Goal: Transaction & Acquisition: Book appointment/travel/reservation

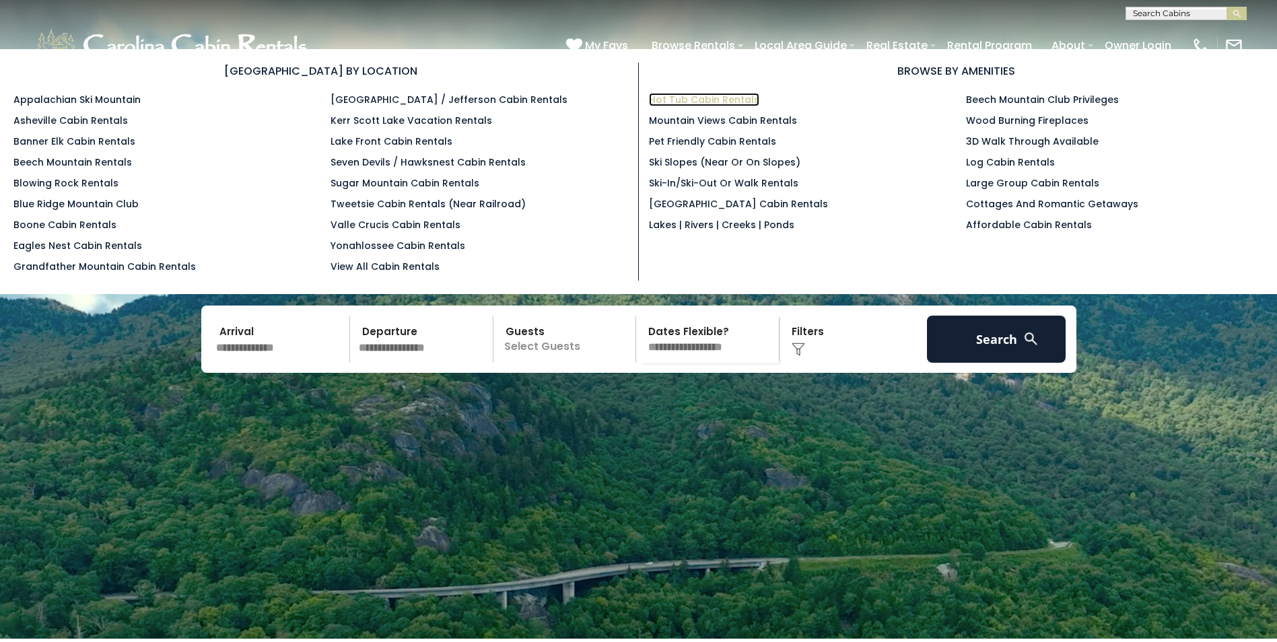
click at [687, 98] on link "Hot Tub Cabin Rentals" at bounding box center [704, 99] width 110 height 13
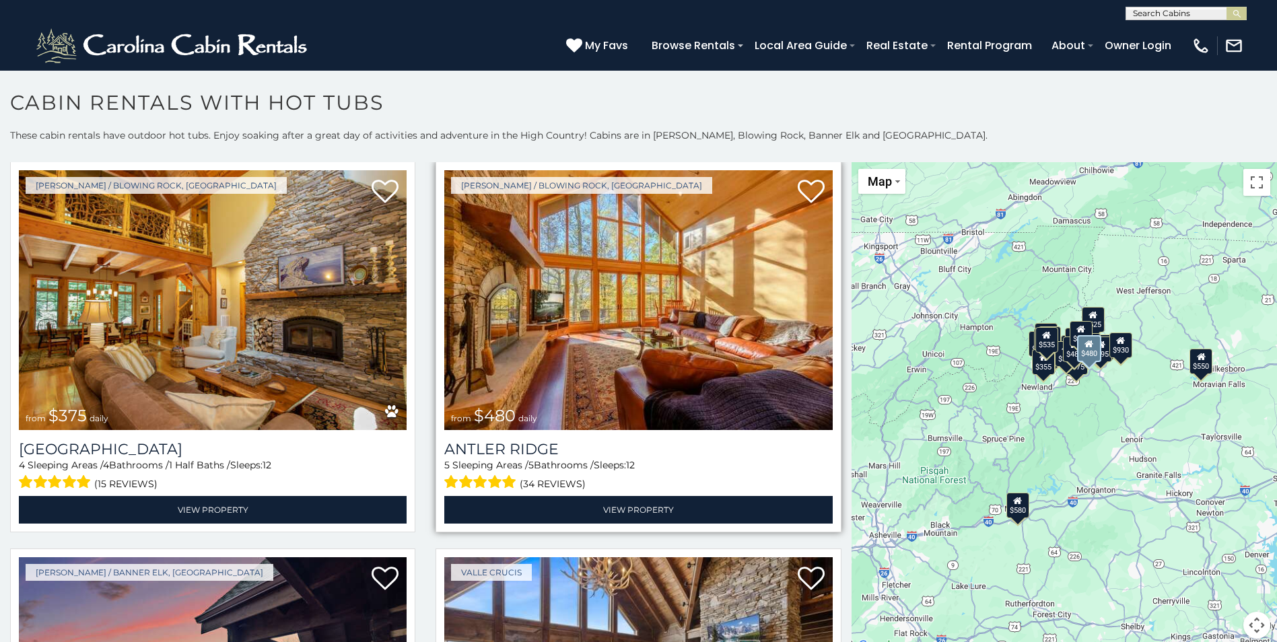
scroll to position [808, 0]
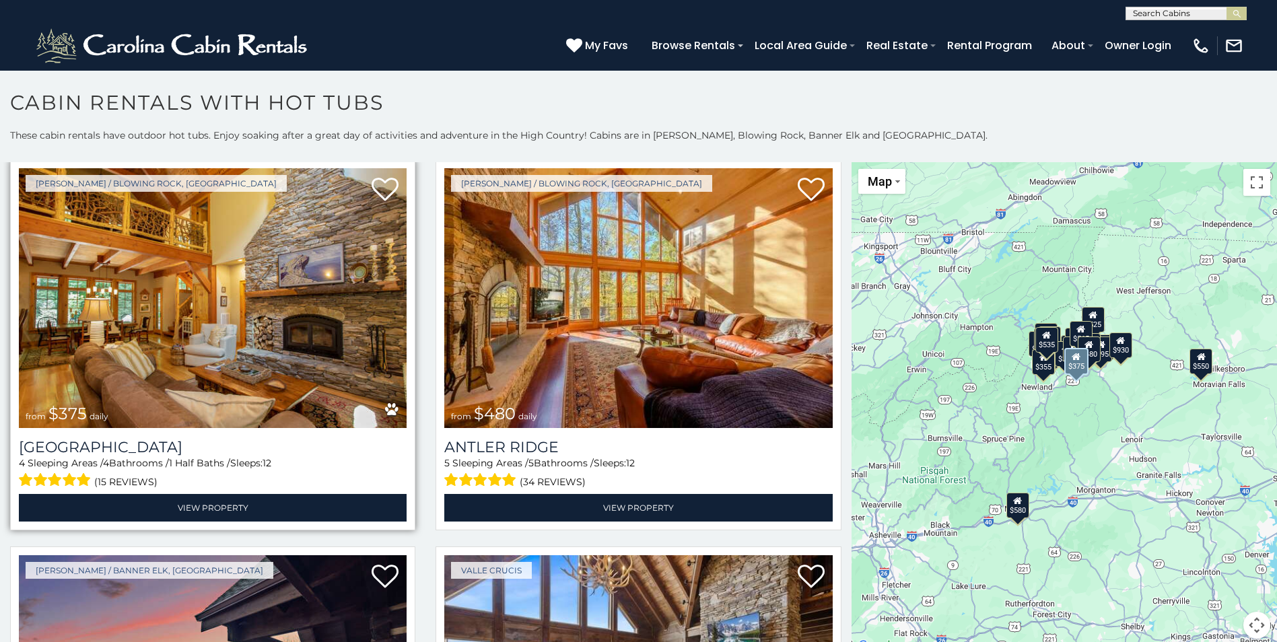
click at [217, 338] on img at bounding box center [213, 298] width 388 height 260
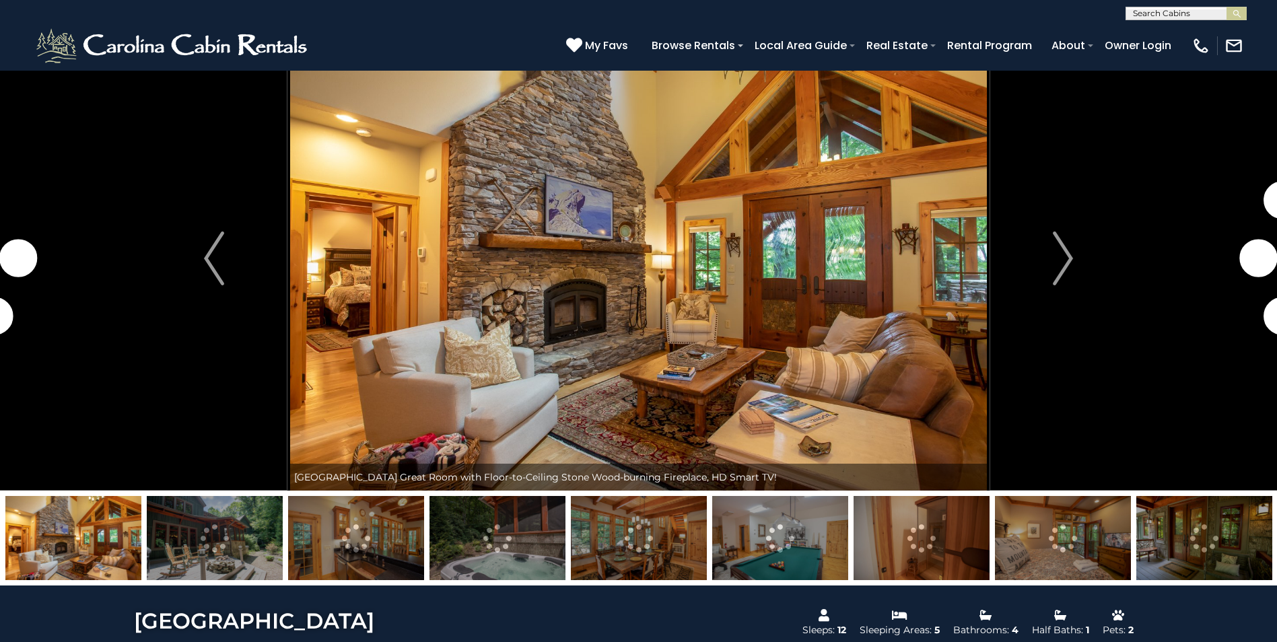
scroll to position [67, 0]
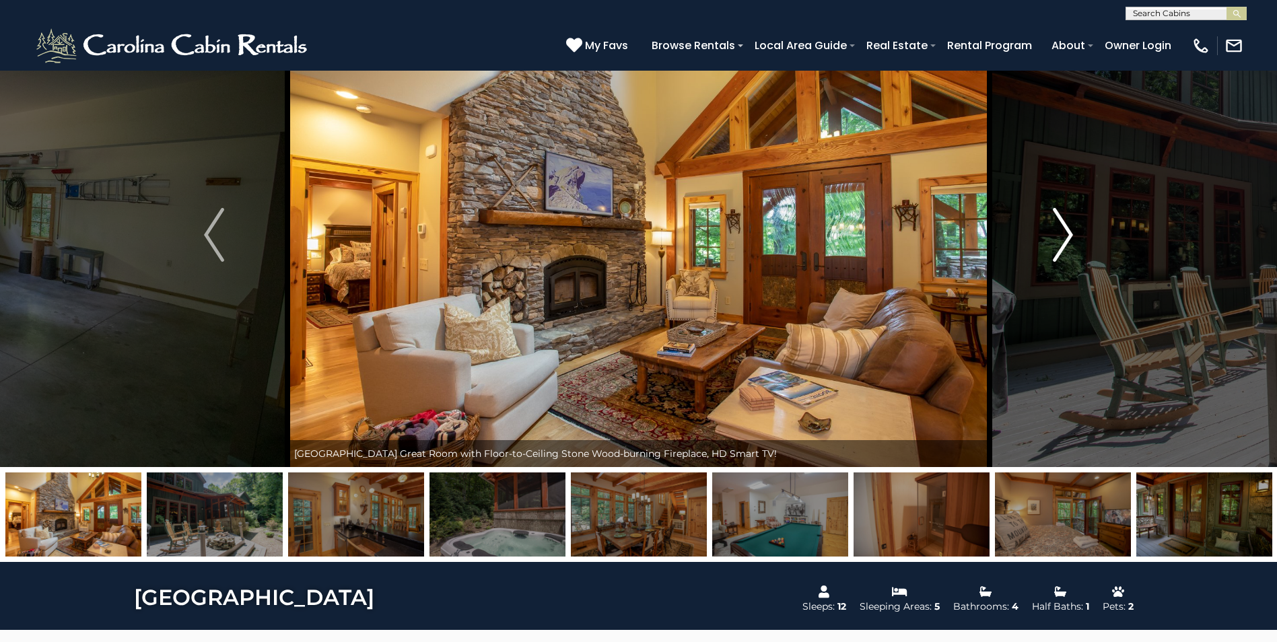
click at [1059, 240] on img "Next" at bounding box center [1063, 235] width 20 height 54
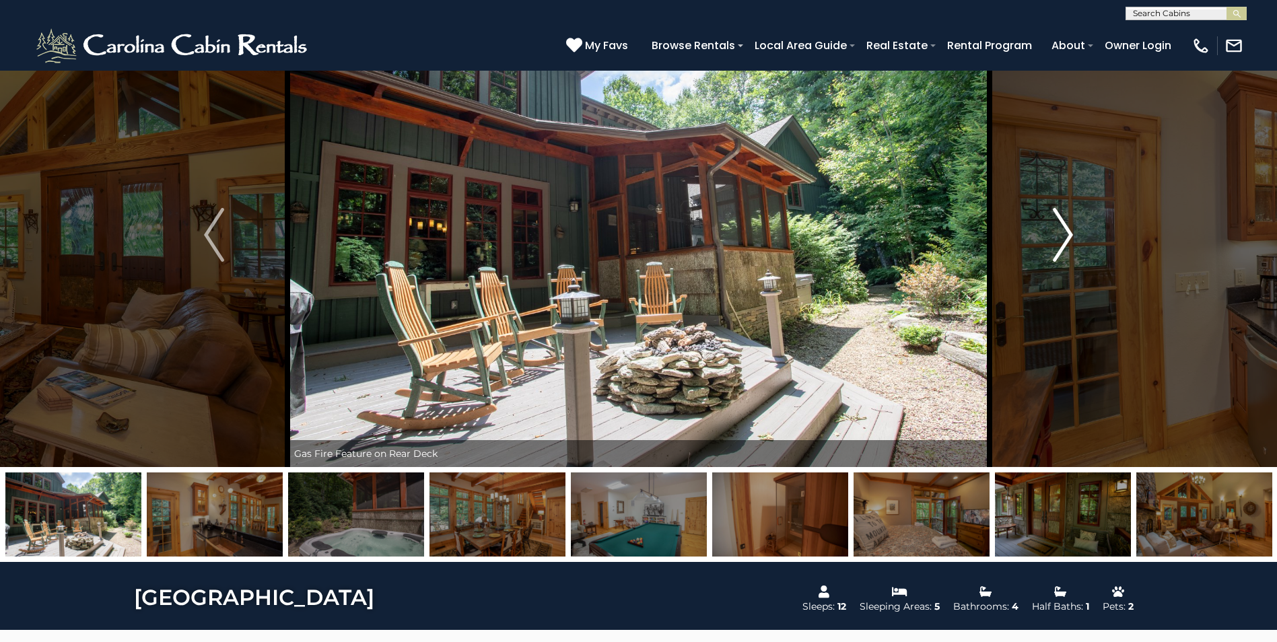
click at [1063, 242] on img "Next" at bounding box center [1063, 235] width 20 height 54
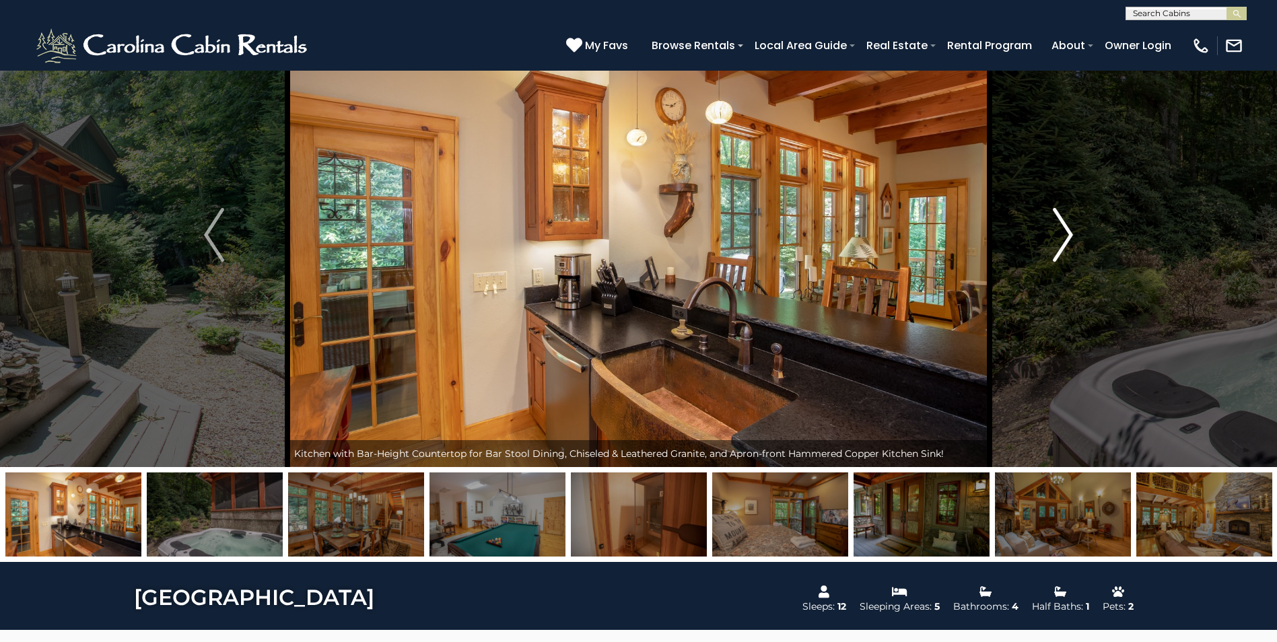
click at [1061, 239] on img "Next" at bounding box center [1063, 235] width 20 height 54
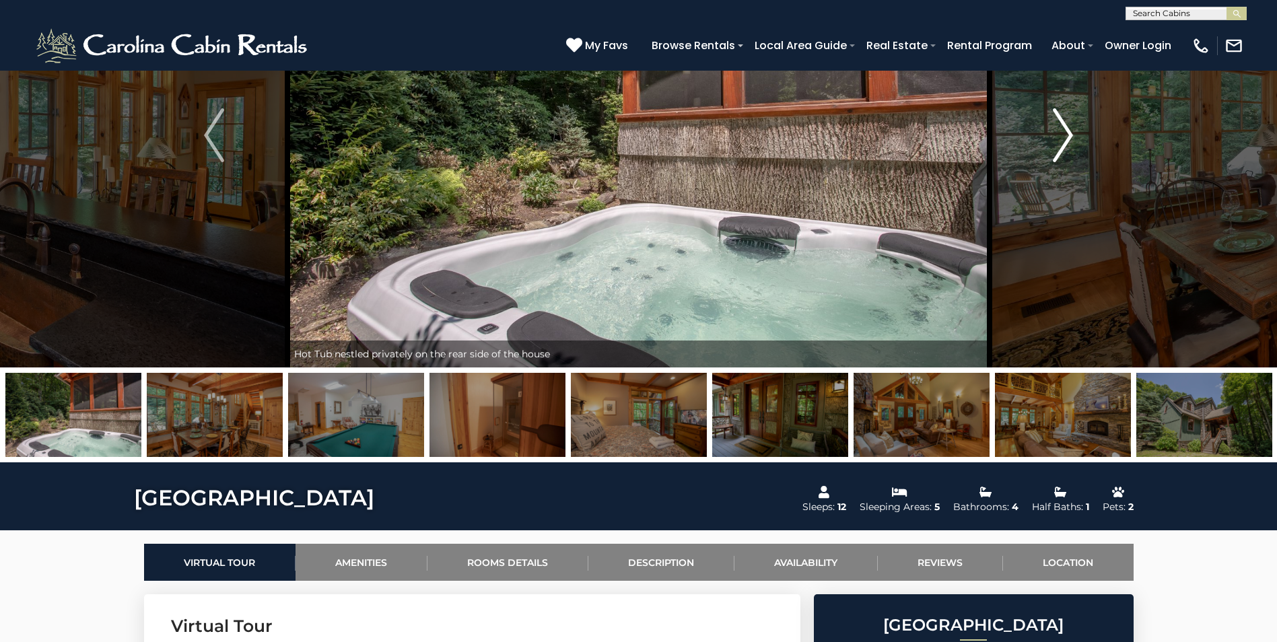
scroll to position [202, 0]
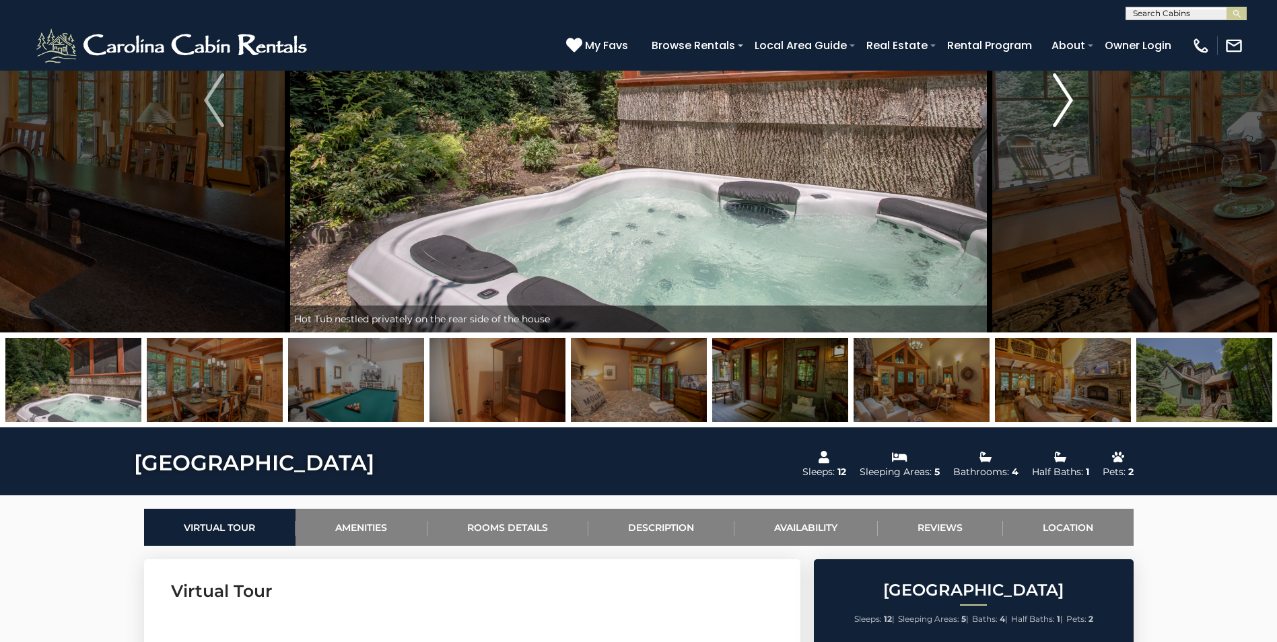
click at [1062, 114] on img "Next" at bounding box center [1063, 100] width 20 height 54
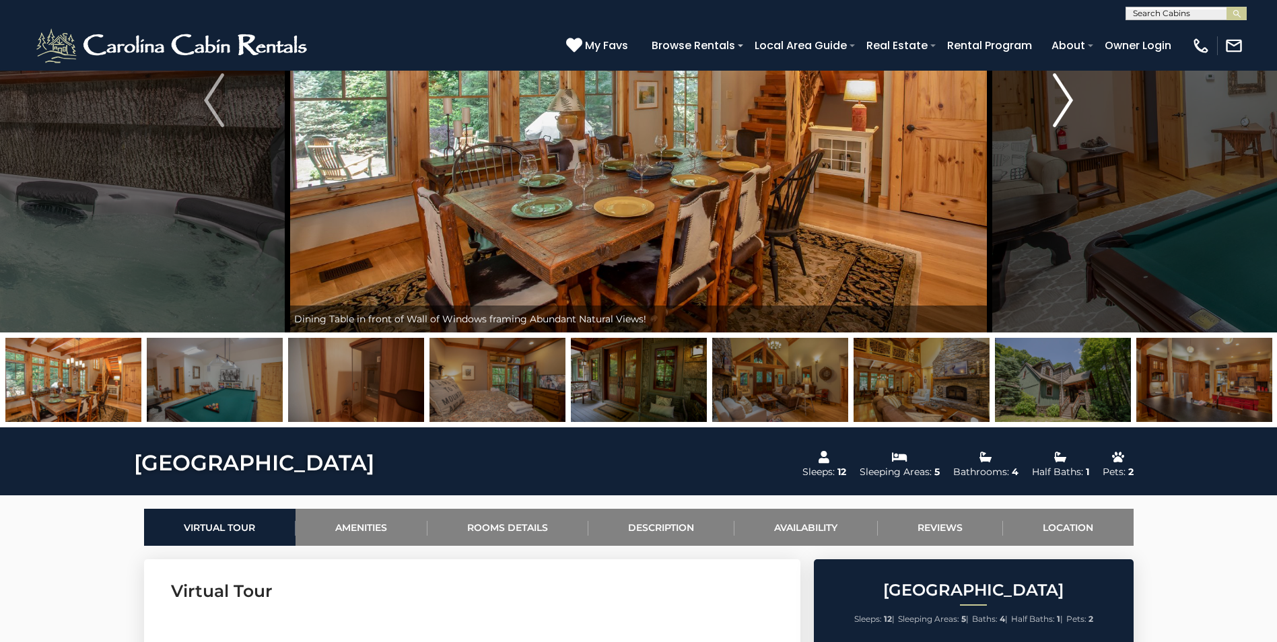
click at [1062, 116] on img "Next" at bounding box center [1063, 100] width 20 height 54
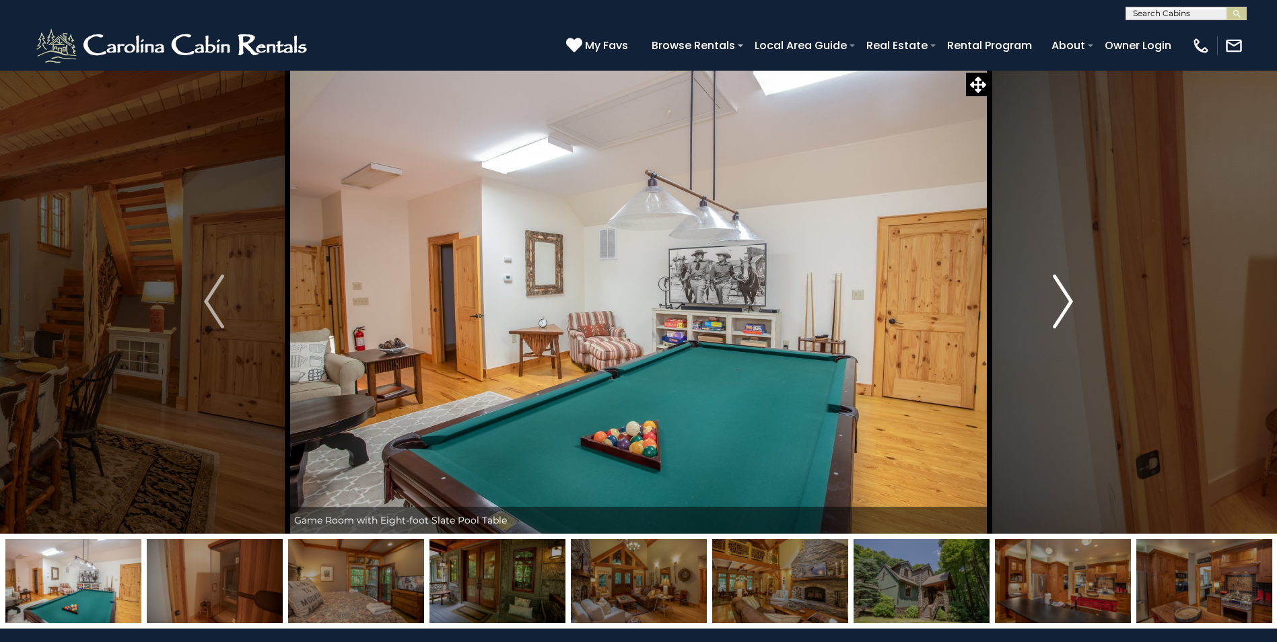
scroll to position [0, 0]
click at [1061, 301] on img "Next" at bounding box center [1063, 302] width 20 height 54
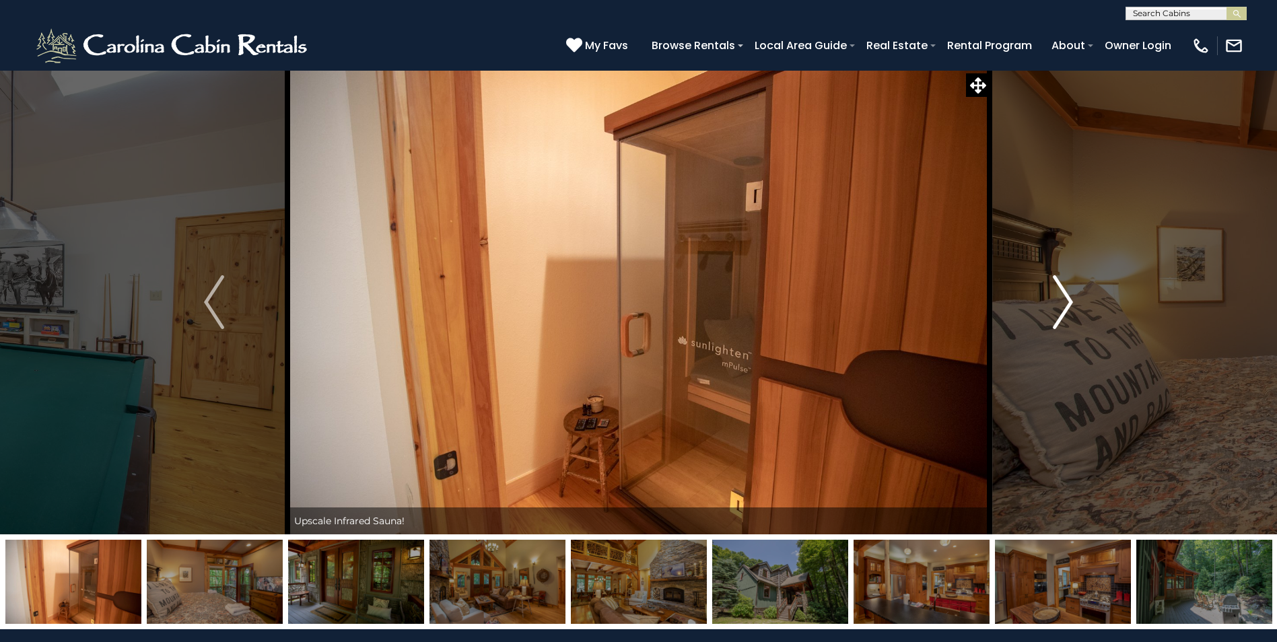
click at [1068, 296] on img "Next" at bounding box center [1063, 302] width 20 height 54
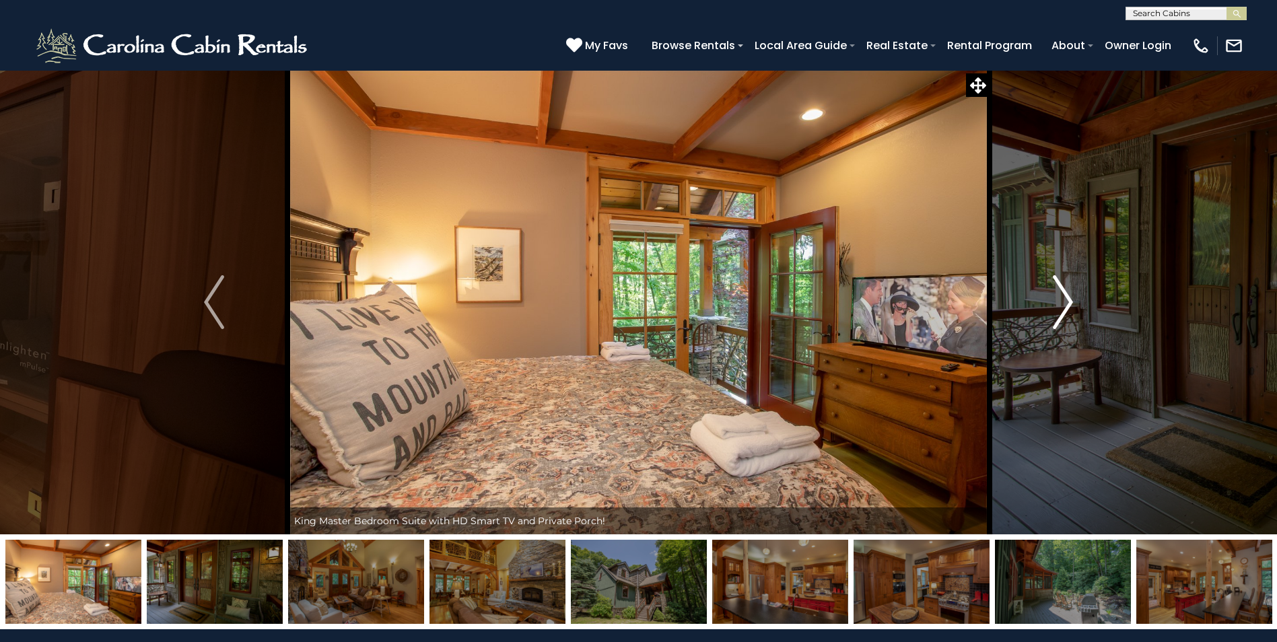
click at [1059, 313] on img "Next" at bounding box center [1063, 302] width 20 height 54
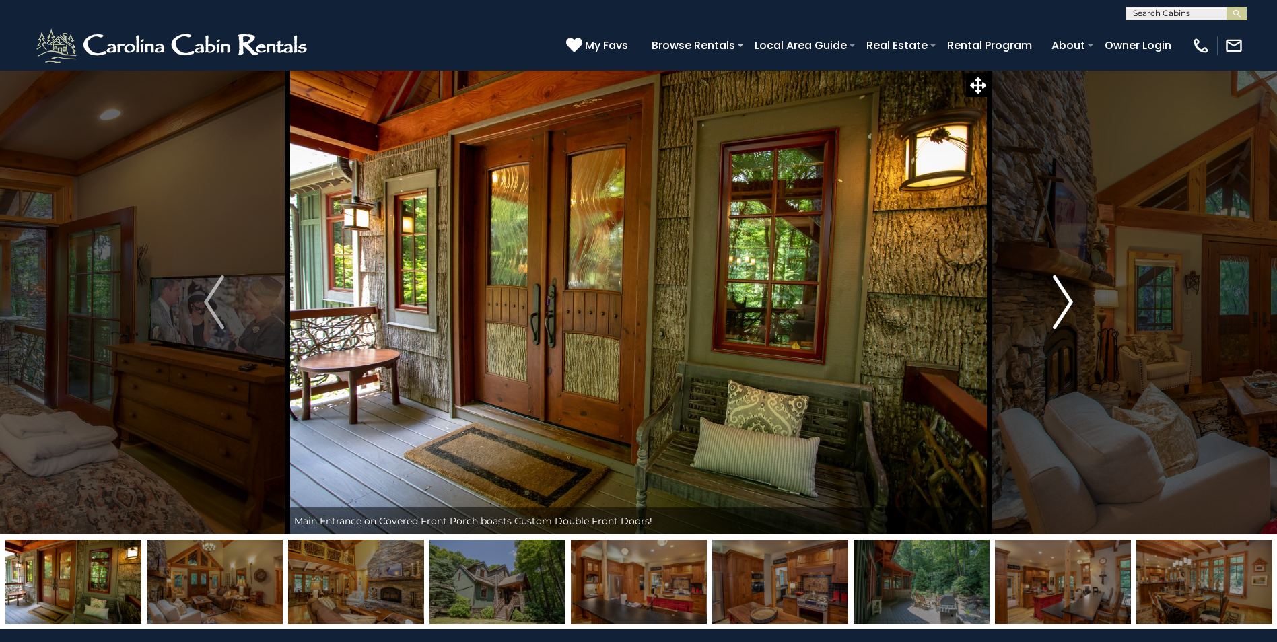
click at [1061, 296] on img "Next" at bounding box center [1063, 302] width 20 height 54
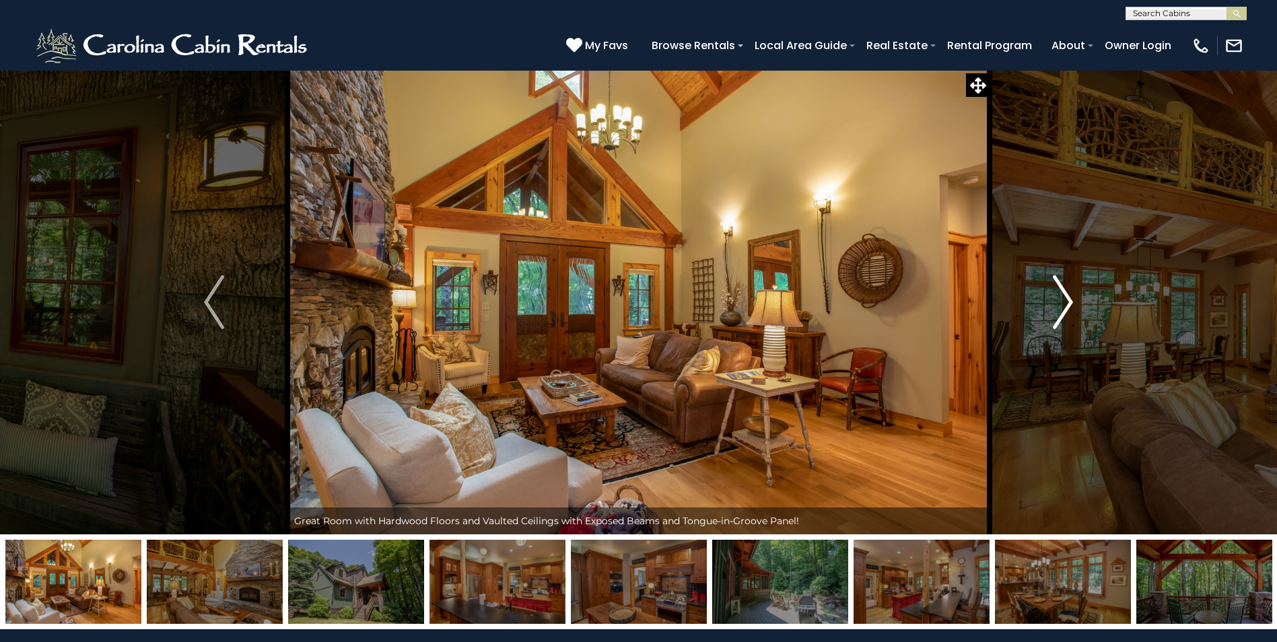
click at [1061, 296] on img "Next" at bounding box center [1063, 302] width 20 height 54
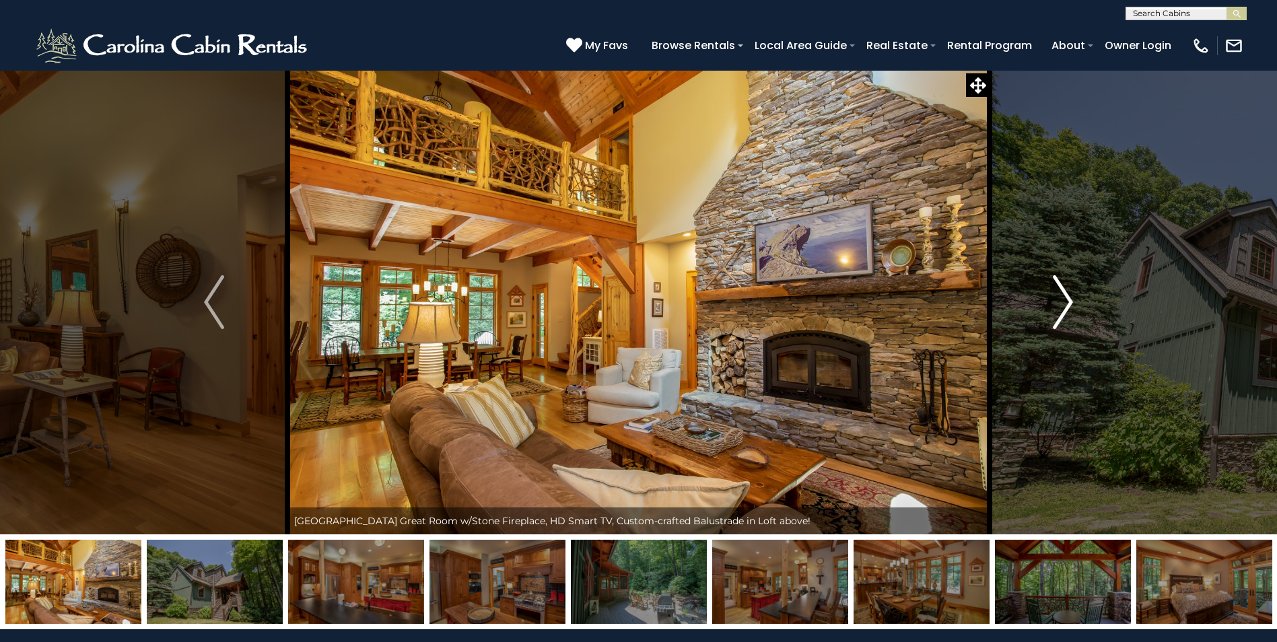
click at [1064, 299] on img "Next" at bounding box center [1063, 302] width 20 height 54
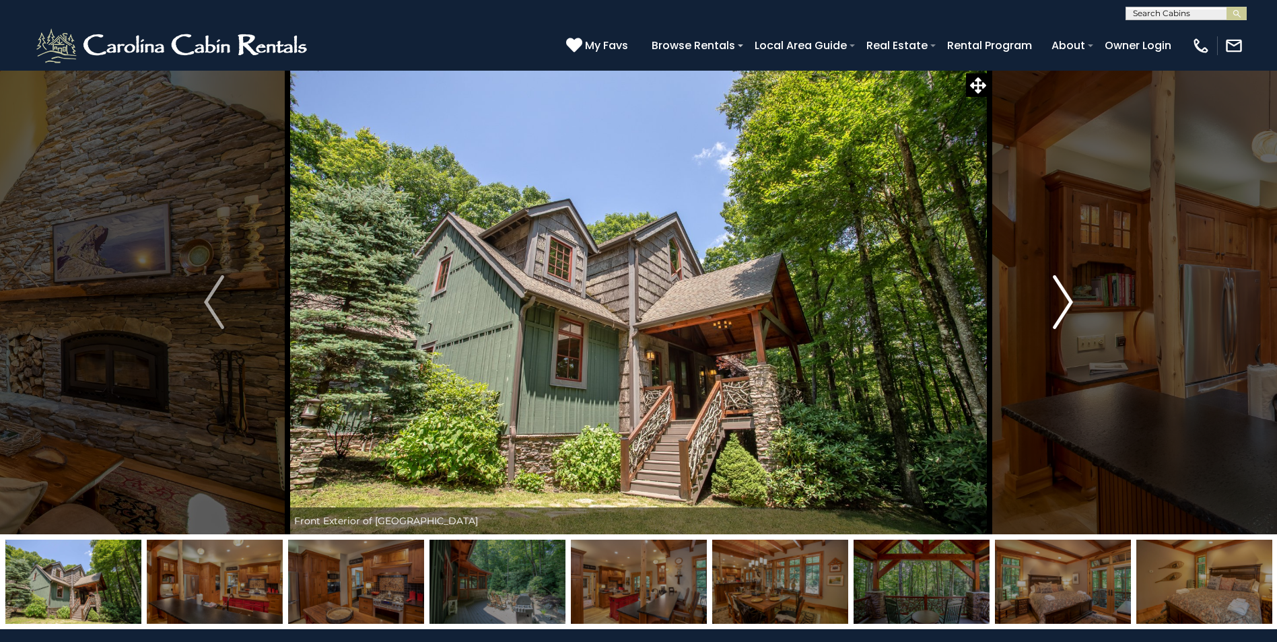
click at [1055, 312] on img "Next" at bounding box center [1063, 302] width 20 height 54
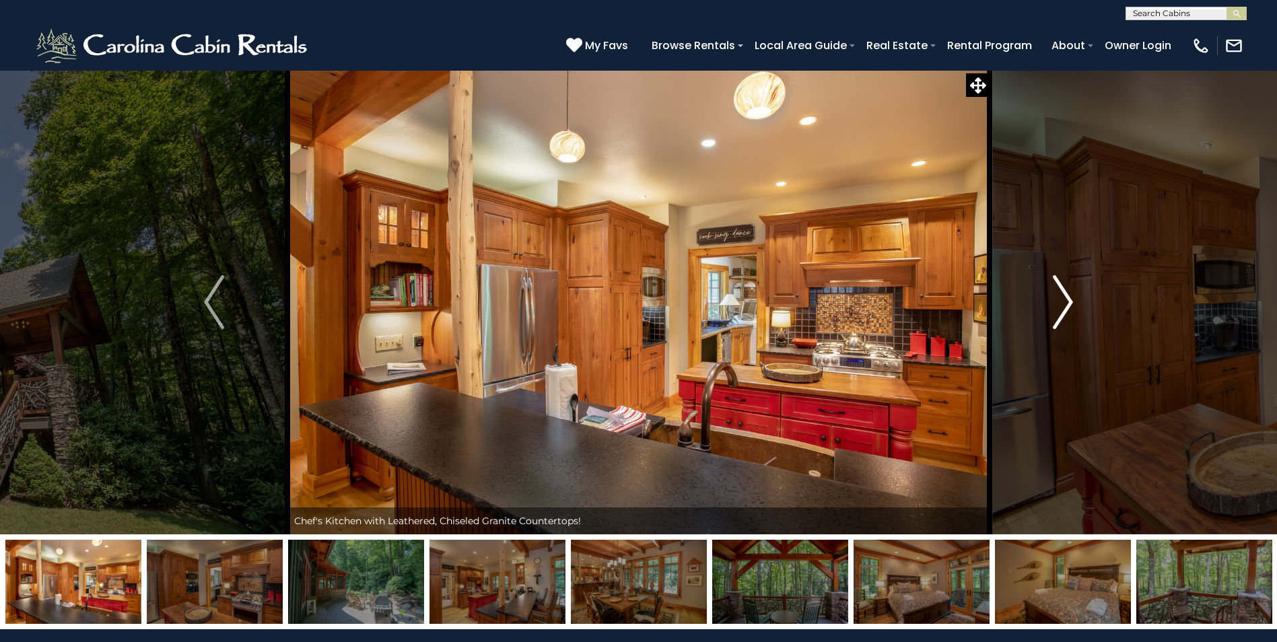
click at [1058, 310] on img "Next" at bounding box center [1063, 302] width 20 height 54
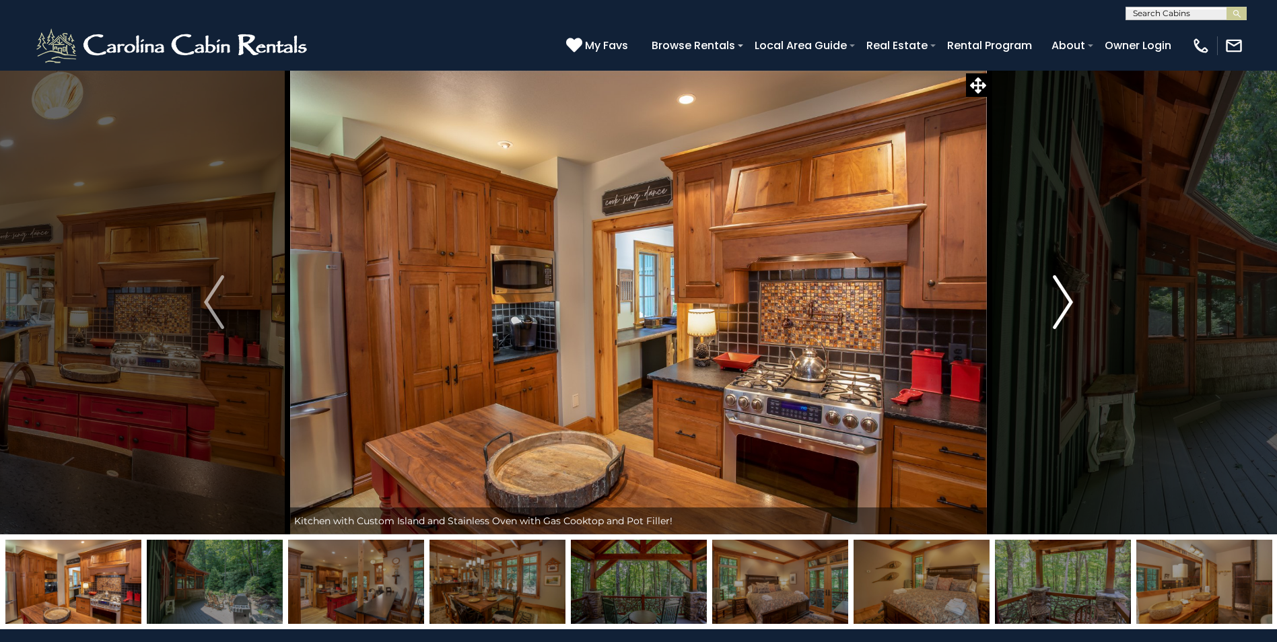
click at [1054, 315] on img "Next" at bounding box center [1063, 302] width 20 height 54
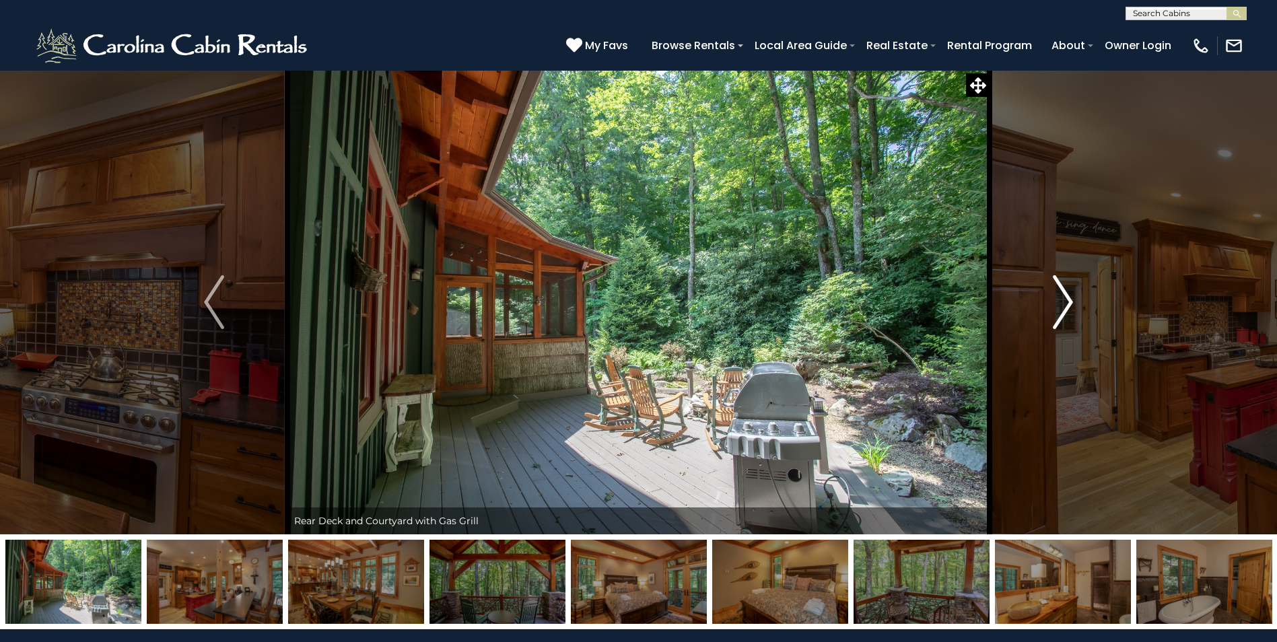
click at [1053, 318] on img "Next" at bounding box center [1063, 302] width 20 height 54
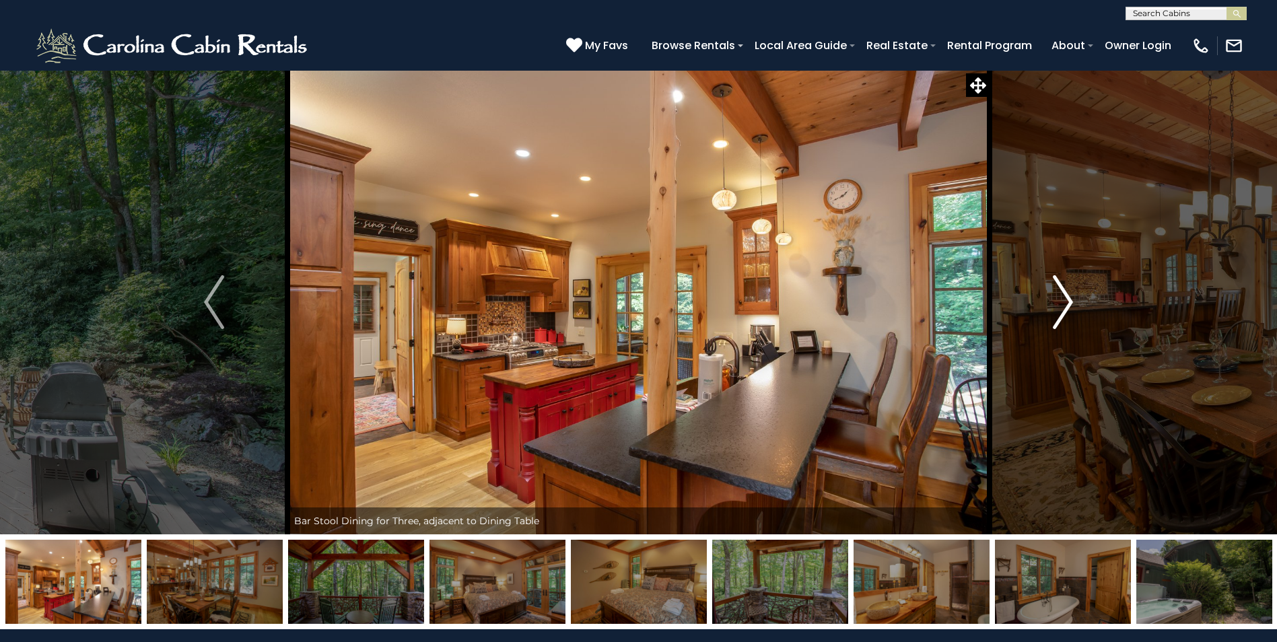
click at [1053, 318] on img "Next" at bounding box center [1063, 302] width 20 height 54
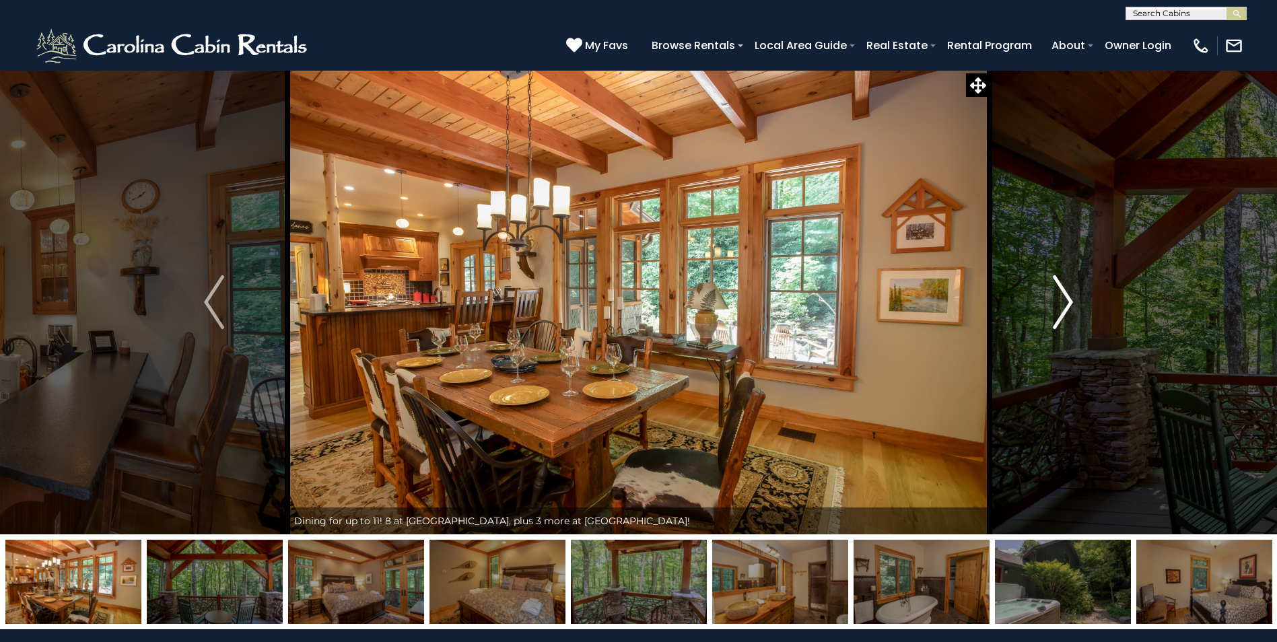
click at [1054, 317] on img "Next" at bounding box center [1063, 302] width 20 height 54
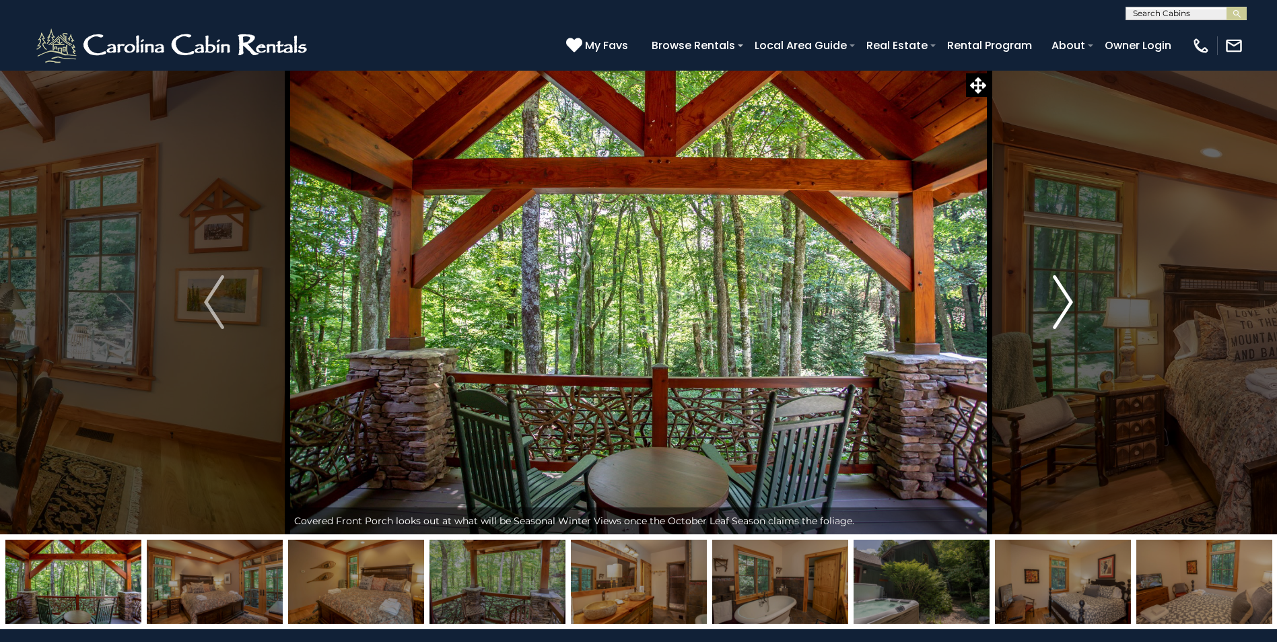
click at [1053, 320] on img "Next" at bounding box center [1063, 302] width 20 height 54
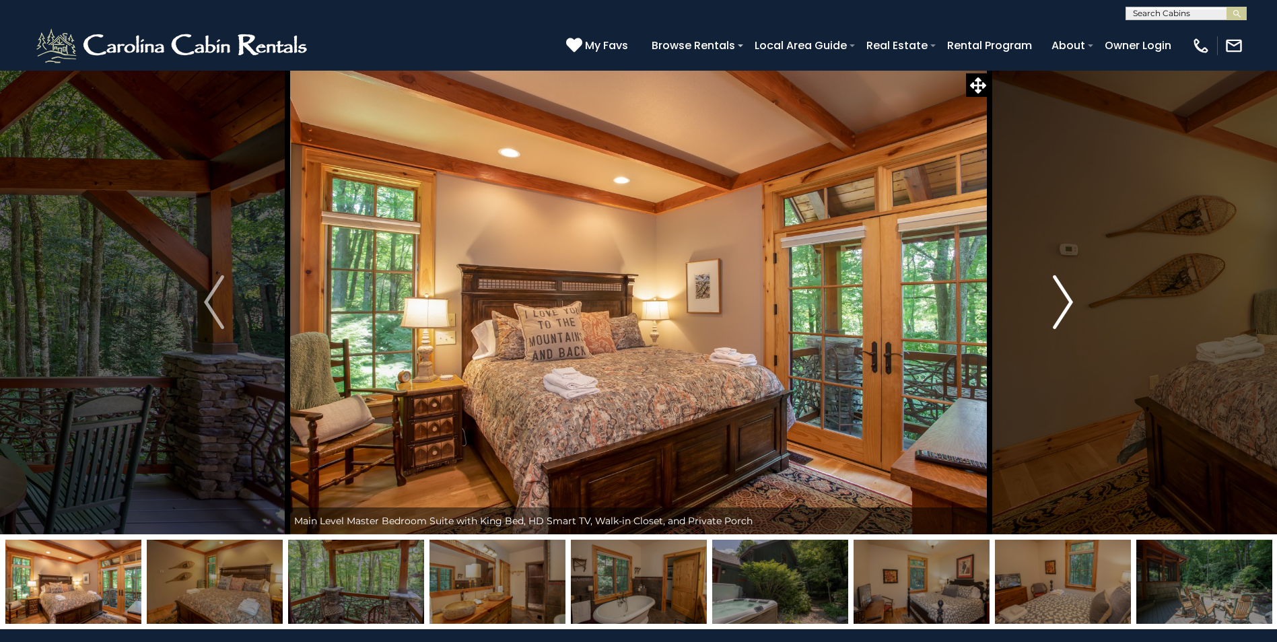
click at [1053, 320] on img "Next" at bounding box center [1063, 302] width 20 height 54
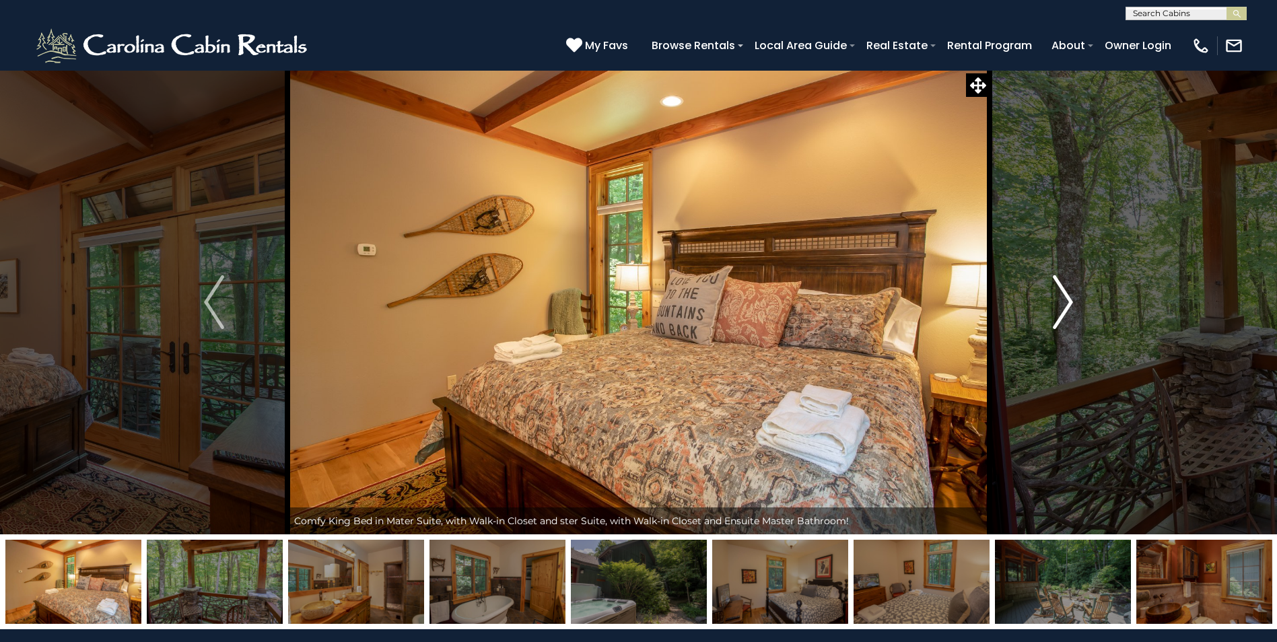
click at [1065, 306] on img "Next" at bounding box center [1063, 302] width 20 height 54
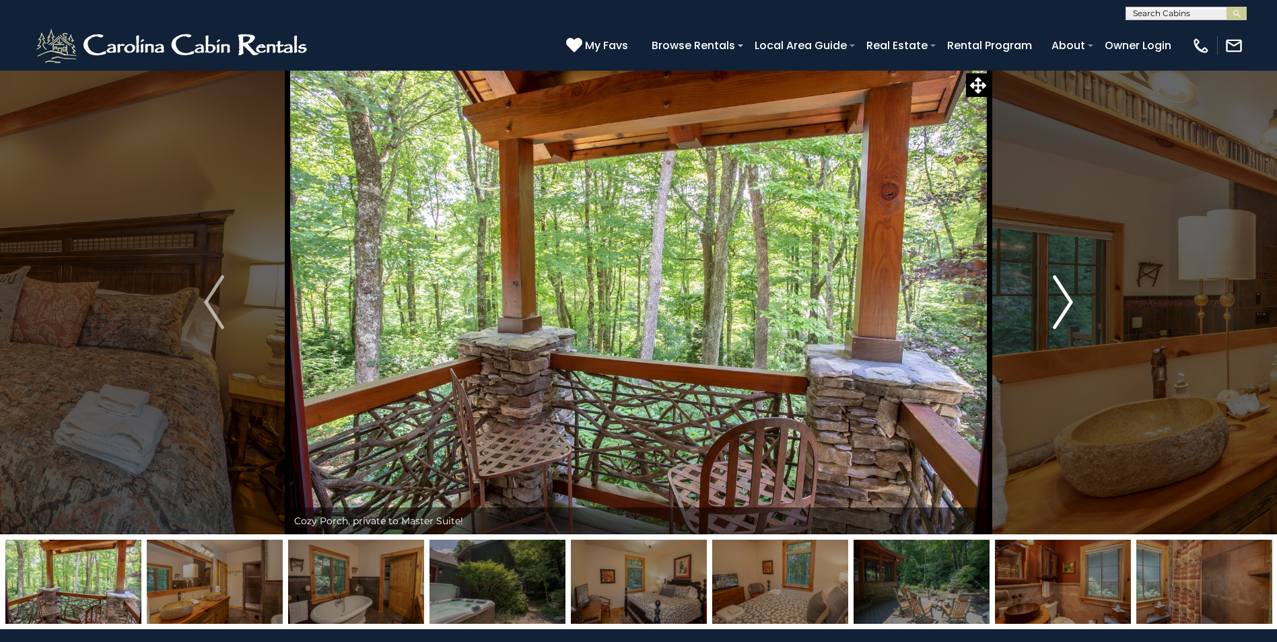
click at [1066, 306] on img "Next" at bounding box center [1063, 302] width 20 height 54
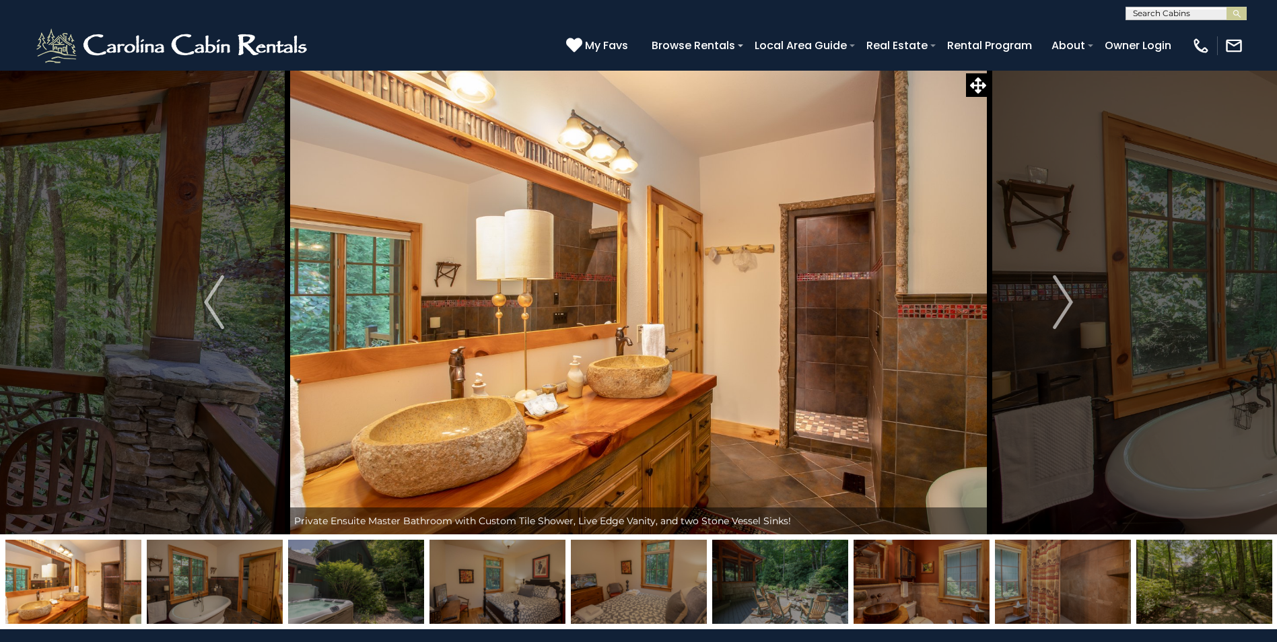
scroll to position [67, 0]
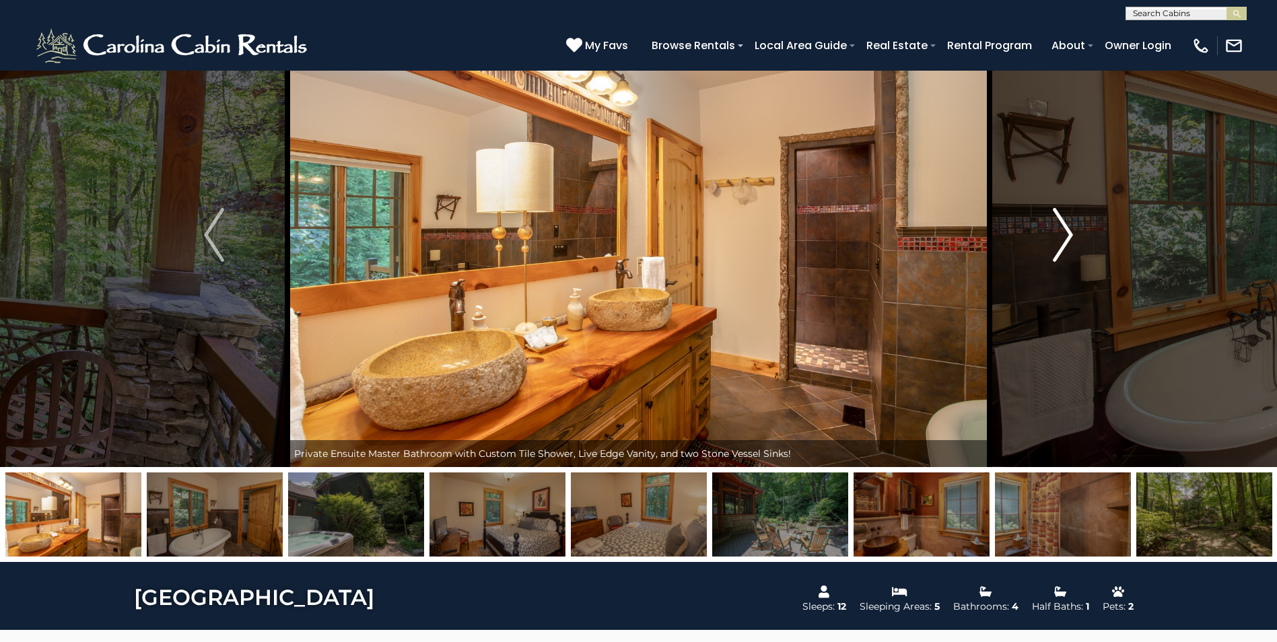
click at [1061, 247] on img "Next" at bounding box center [1063, 235] width 20 height 54
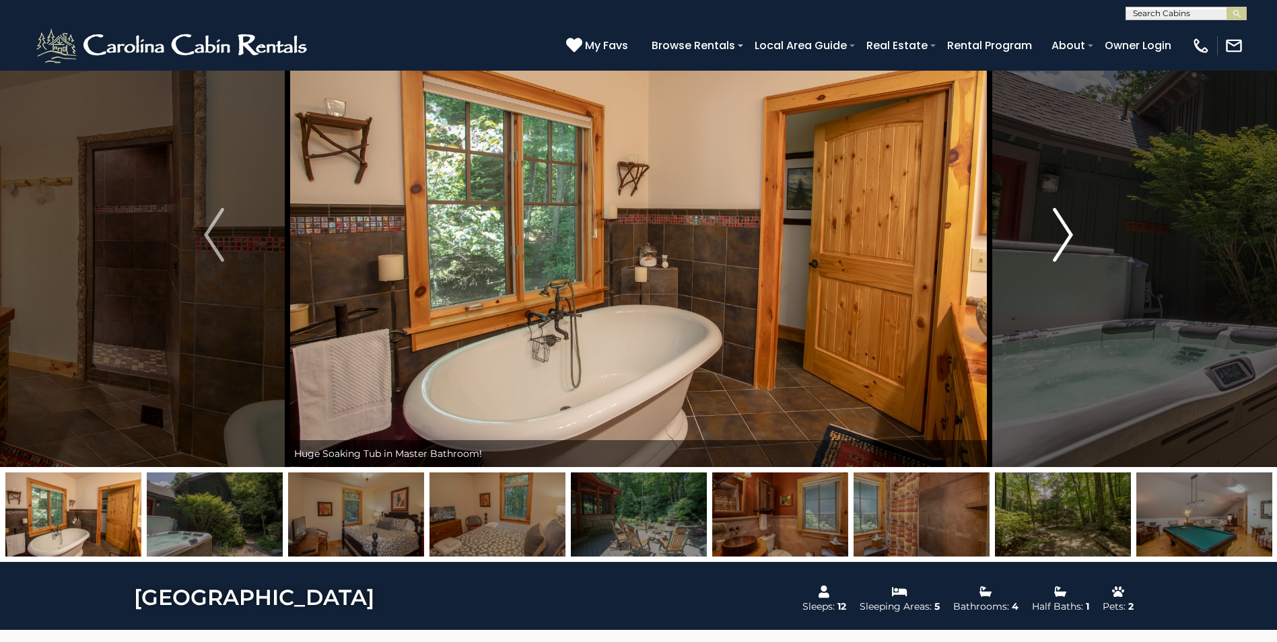
click at [1049, 243] on button "Next" at bounding box center [1062, 235] width 147 height 464
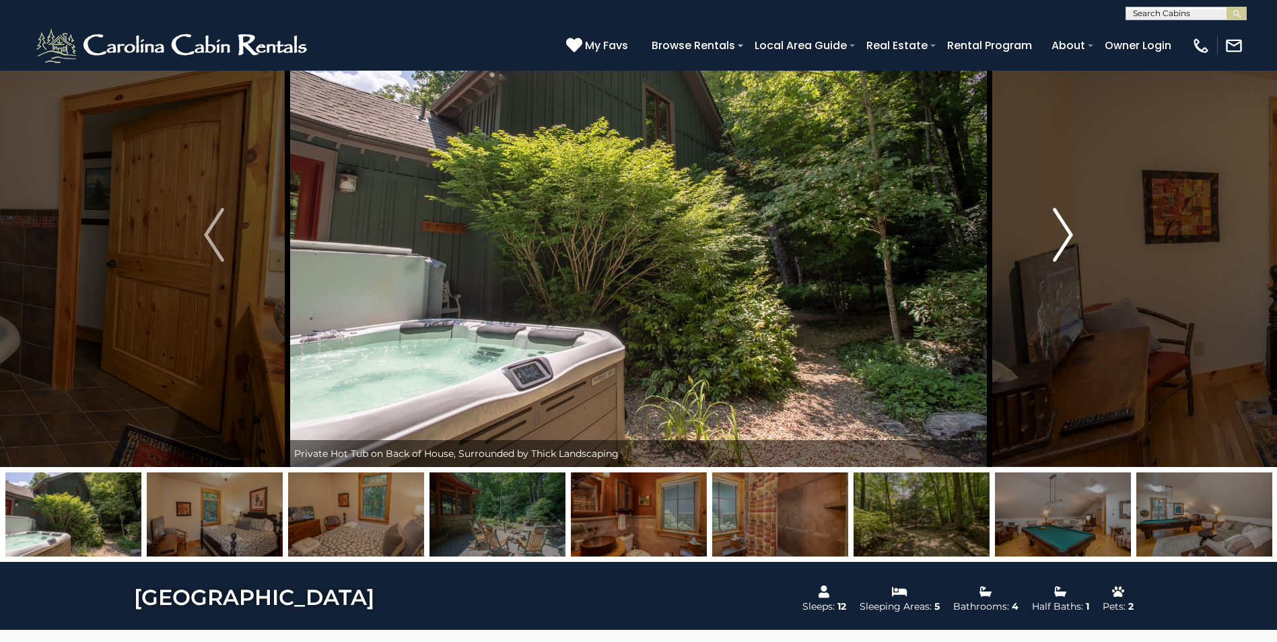
click at [1047, 243] on button "Next" at bounding box center [1062, 235] width 147 height 464
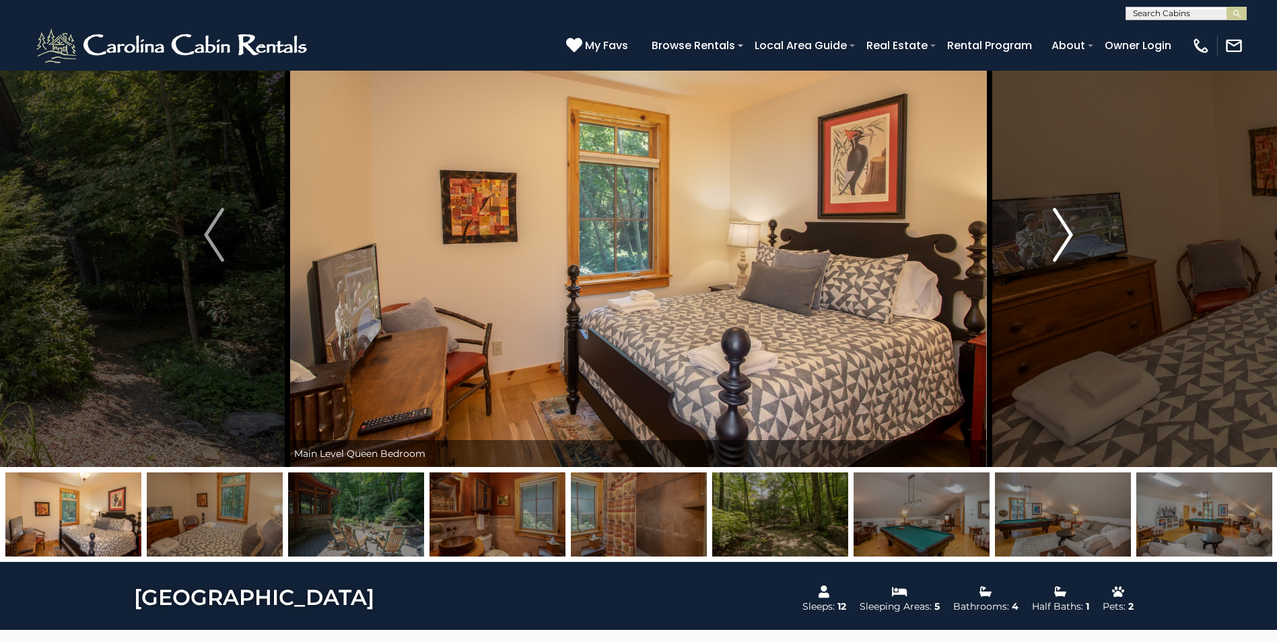
scroll to position [135, 0]
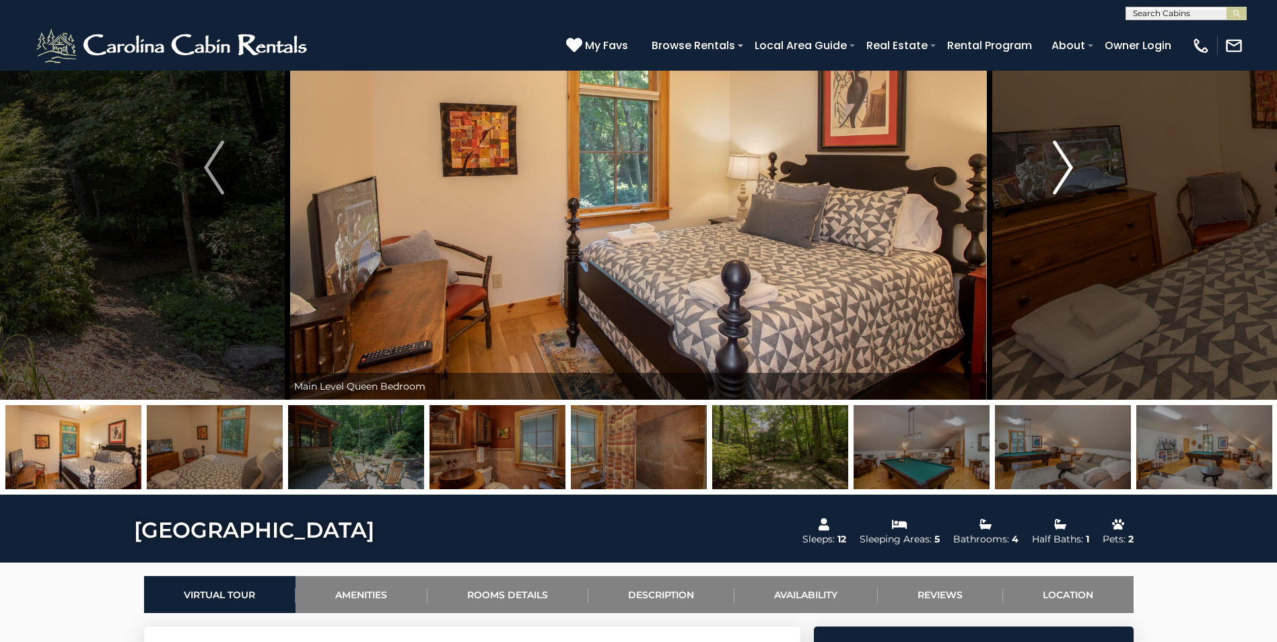
click at [1059, 175] on img "Next" at bounding box center [1063, 168] width 20 height 54
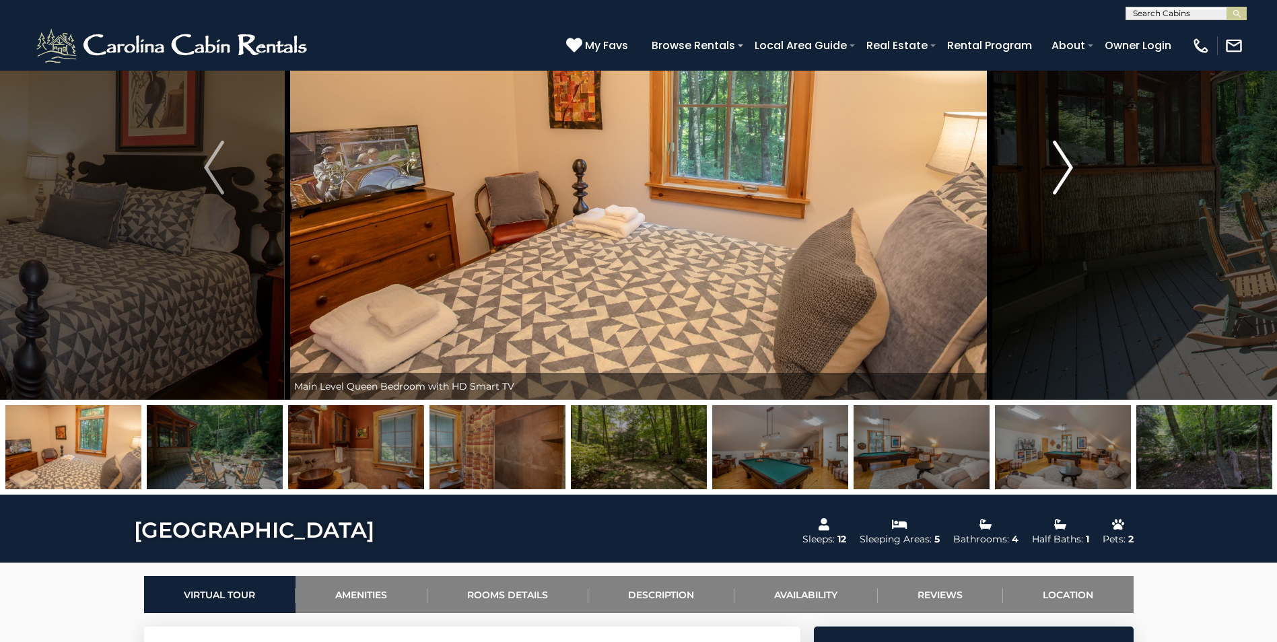
click at [1082, 162] on button "Next" at bounding box center [1062, 167] width 147 height 464
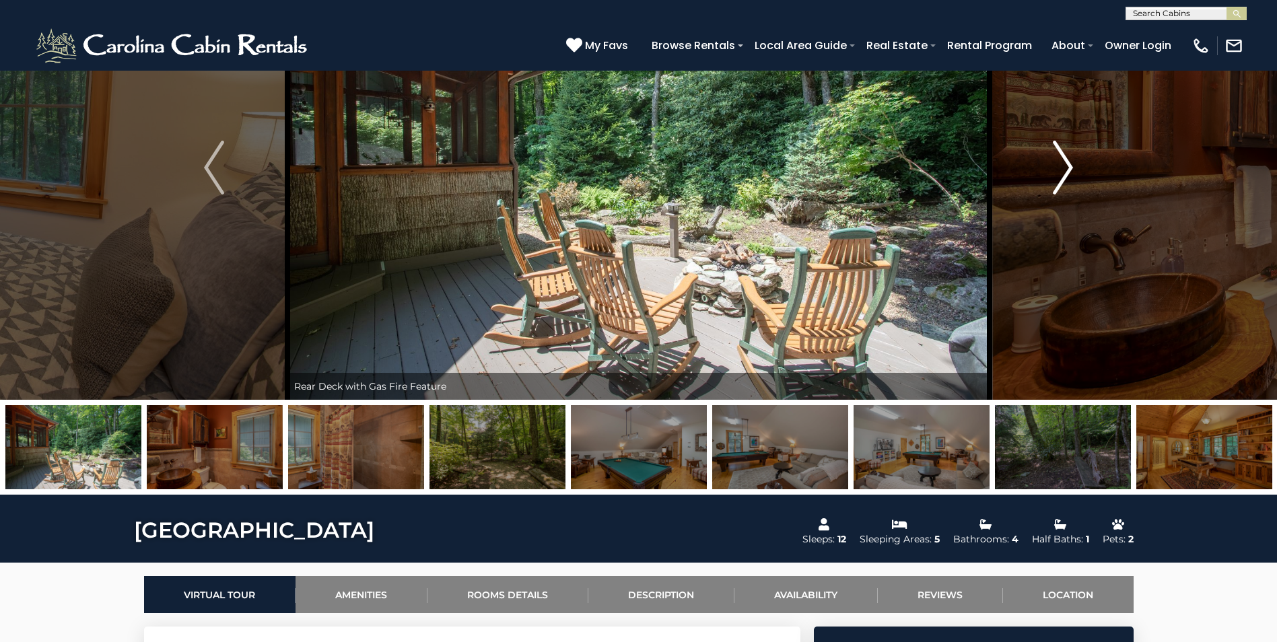
click at [1067, 165] on img "Next" at bounding box center [1063, 168] width 20 height 54
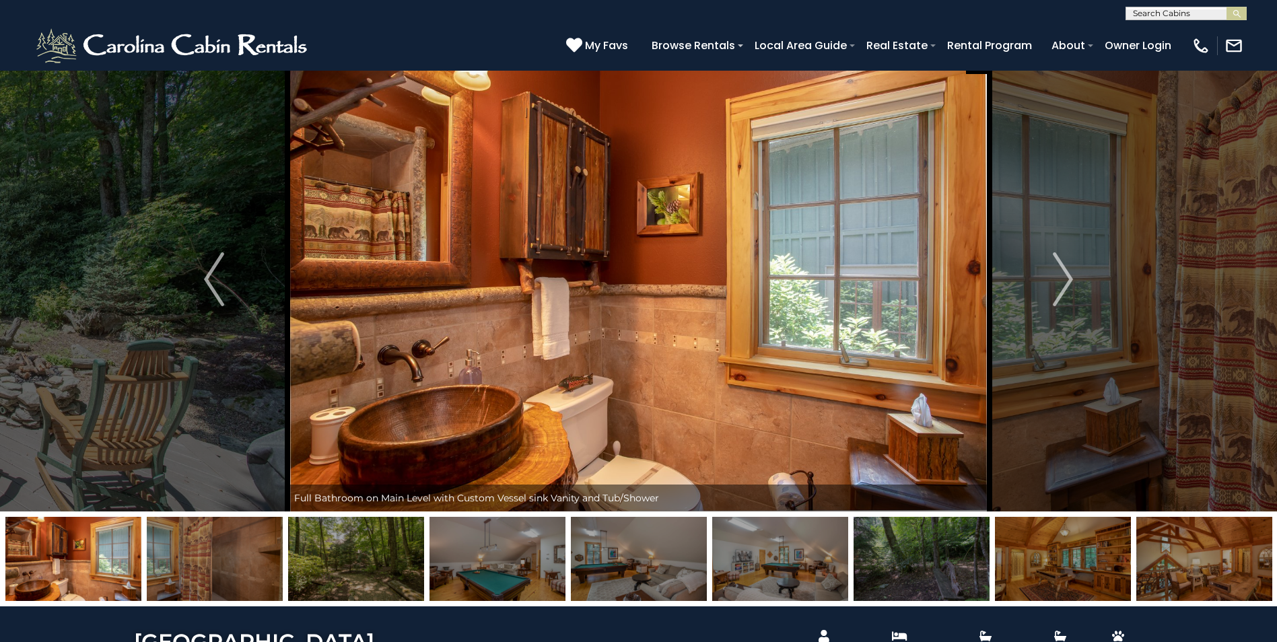
scroll to position [0, 0]
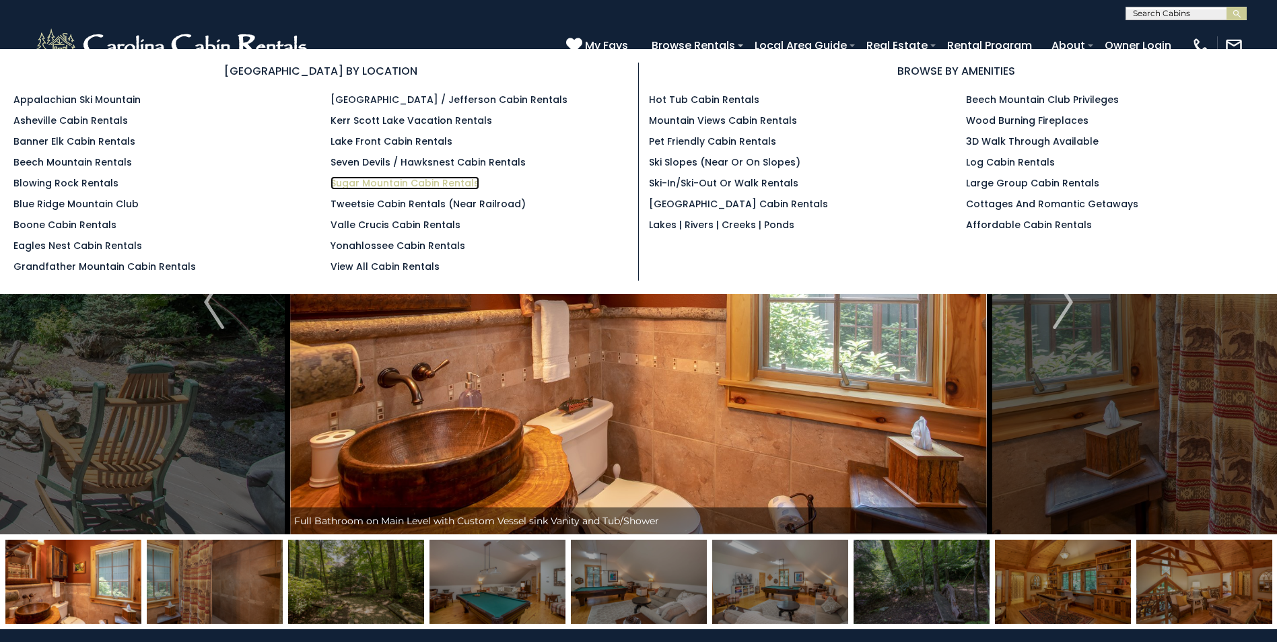
click at [363, 183] on link "Sugar Mountain Cabin Rentals" at bounding box center [404, 182] width 149 height 13
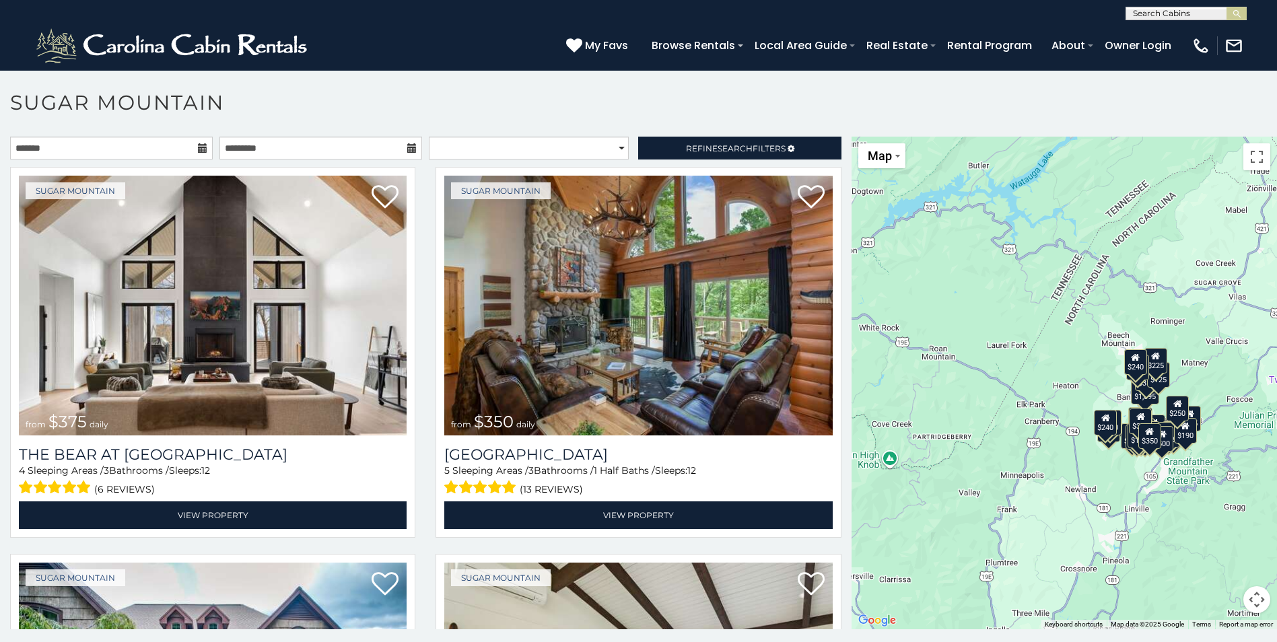
scroll to position [7, 0]
